Goal: Contribute content: Add original content to the website for others to see

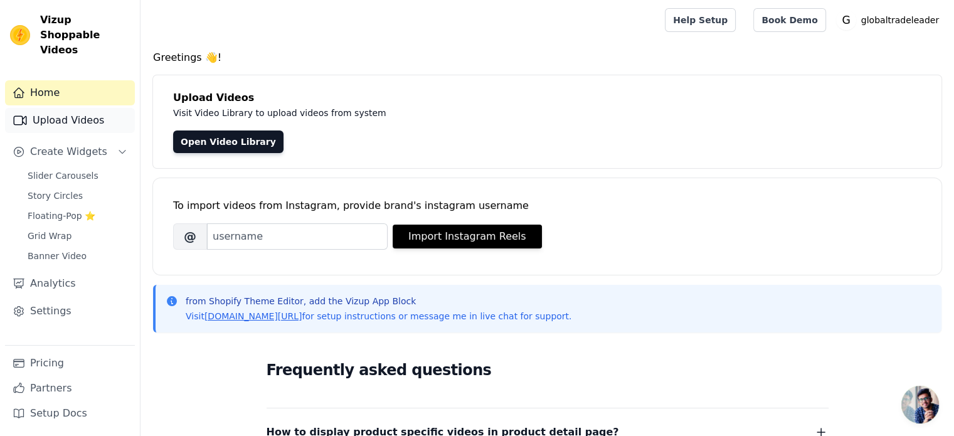
click at [73, 108] on link "Upload Videos" at bounding box center [70, 120] width 130 height 25
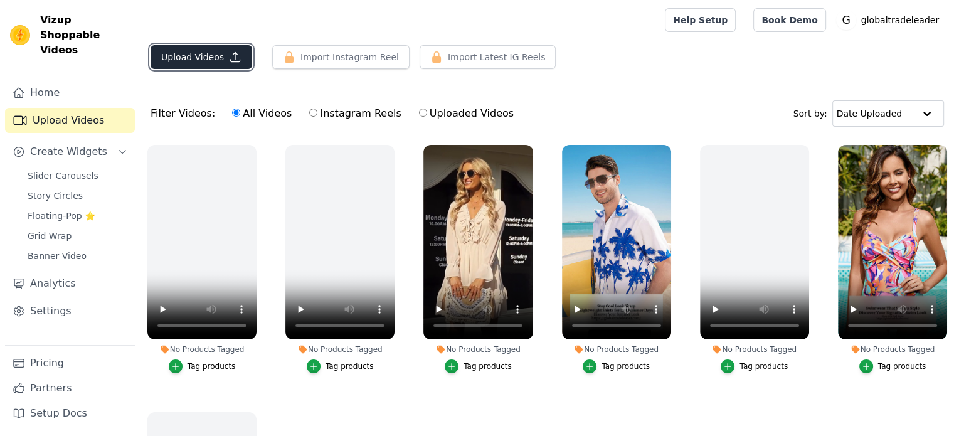
click at [196, 57] on button "Upload Videos" at bounding box center [202, 57] width 102 height 24
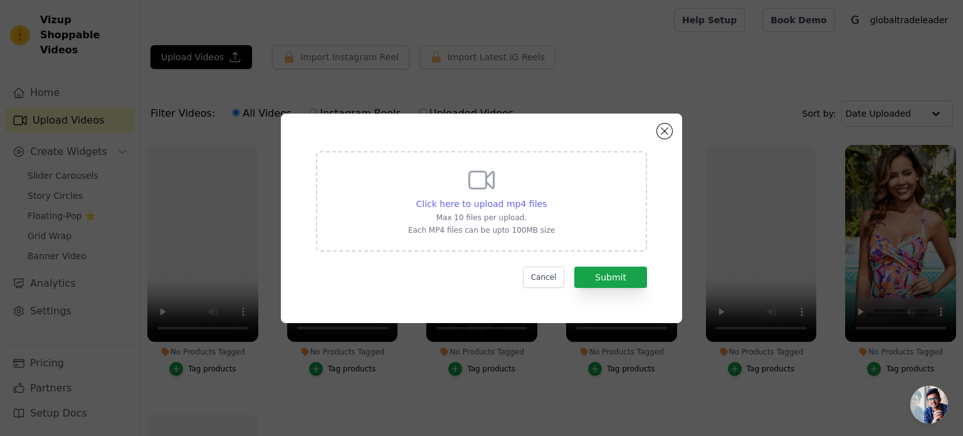
click at [474, 203] on span "Click here to upload mp4 files" at bounding box center [481, 204] width 131 height 10
click at [546, 198] on input "Click here to upload mp4 files Max 10 files per upload. Each MP4 files can be u…" at bounding box center [546, 197] width 1 height 1
type input "C:\fakepath\8月16日 (1)(2).mp4"
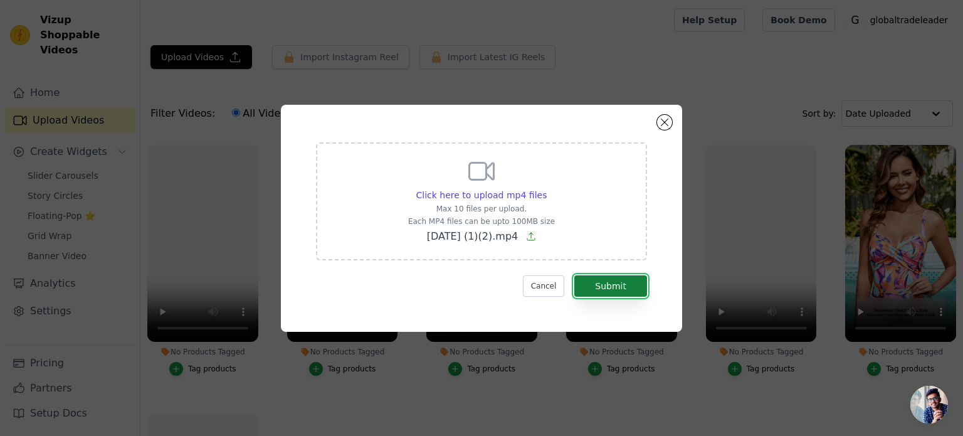
click at [638, 282] on button "Submit" at bounding box center [610, 285] width 73 height 21
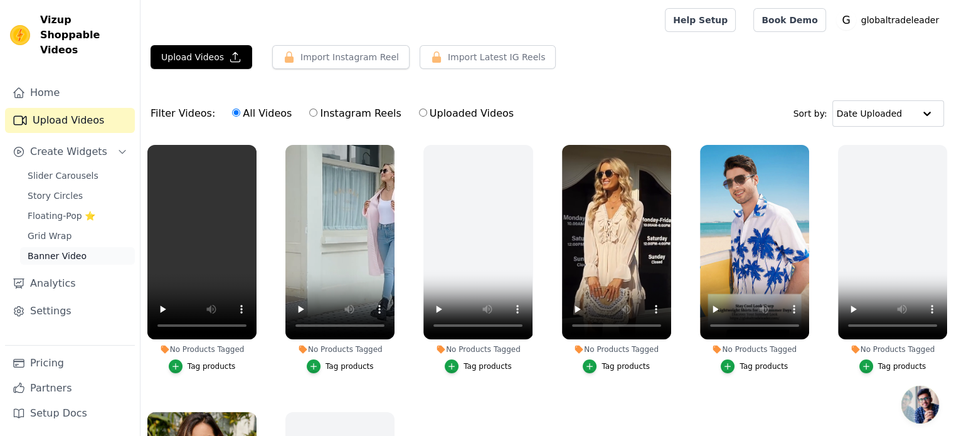
click at [52, 250] on span "Banner Video" at bounding box center [57, 256] width 59 height 13
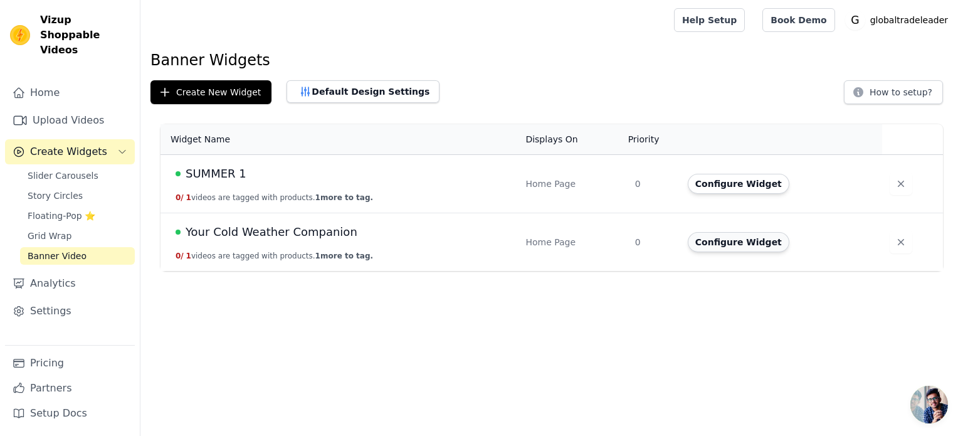
click at [733, 242] on button "Configure Widget" at bounding box center [739, 242] width 102 height 20
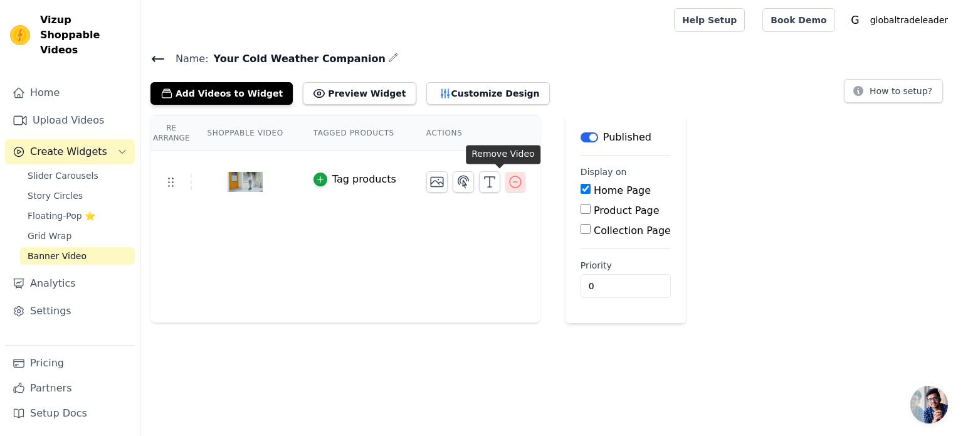
click at [508, 177] on icon "button" at bounding box center [515, 181] width 15 height 15
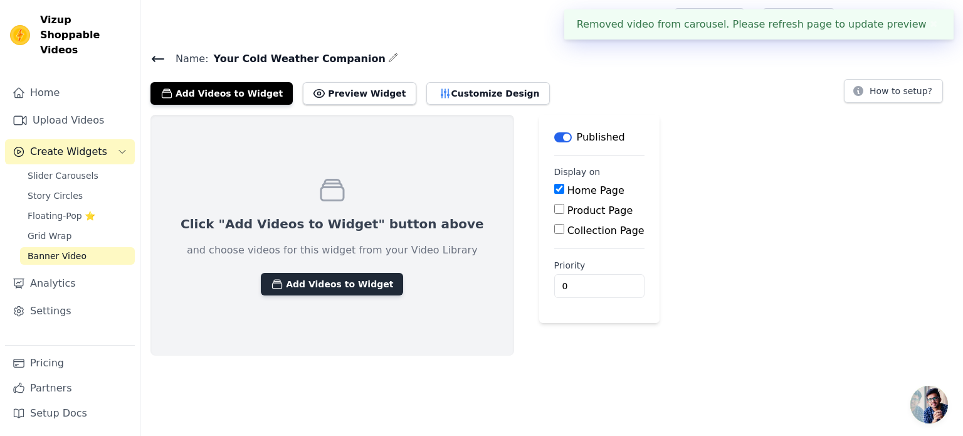
click at [299, 280] on button "Add Videos to Widget" at bounding box center [332, 284] width 142 height 23
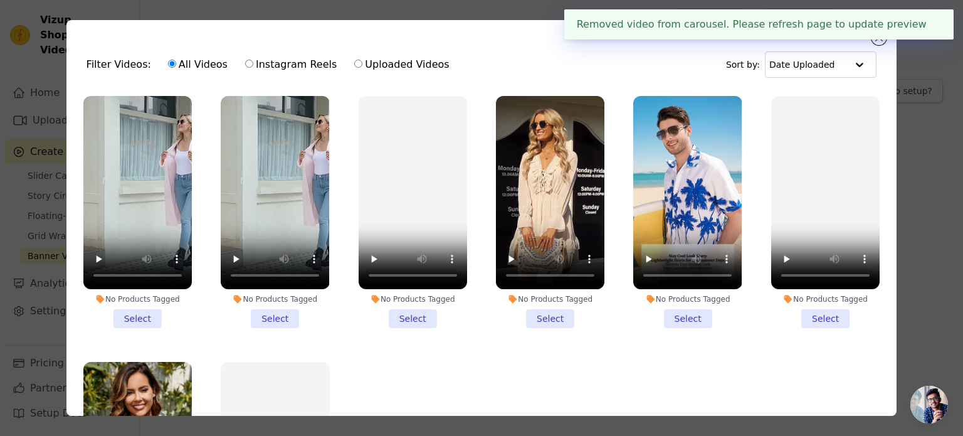
click at [133, 307] on li "No Products Tagged Select" at bounding box center [137, 212] width 109 height 232
click at [0, 0] on input "No Products Tagged Select" at bounding box center [0, 0] width 0 height 0
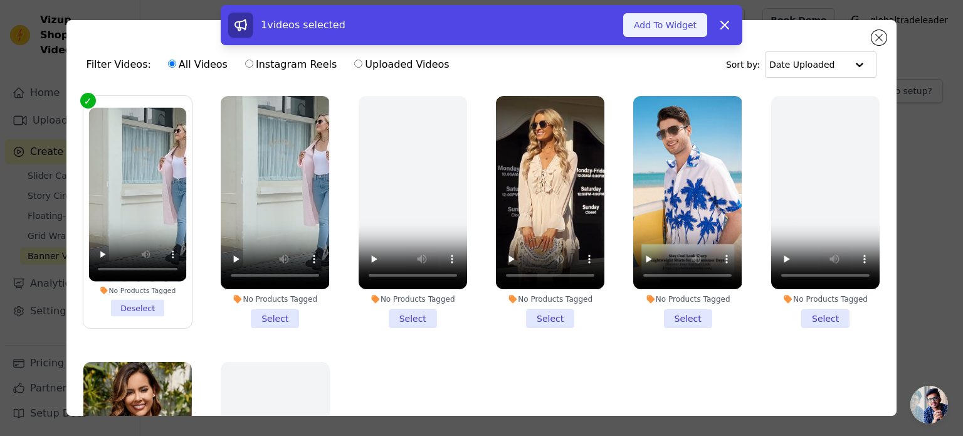
click at [679, 29] on button "Add To Widget" at bounding box center [665, 25] width 84 height 24
